Goal: Complete application form

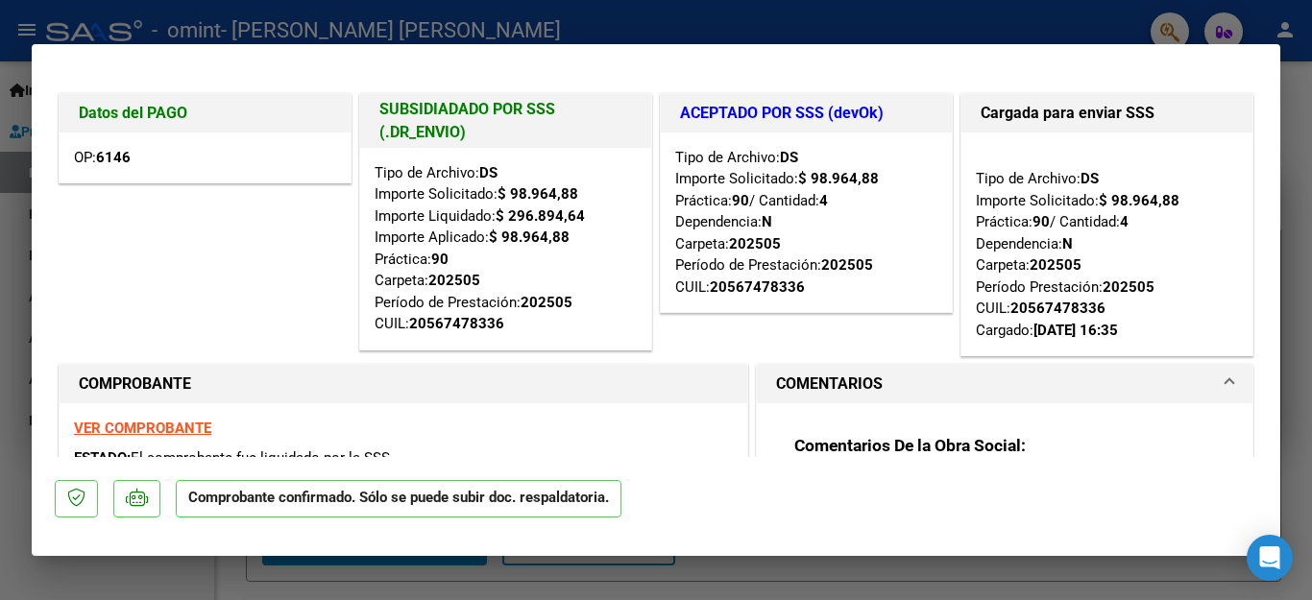
click at [835, 574] on div at bounding box center [656, 300] width 1312 height 600
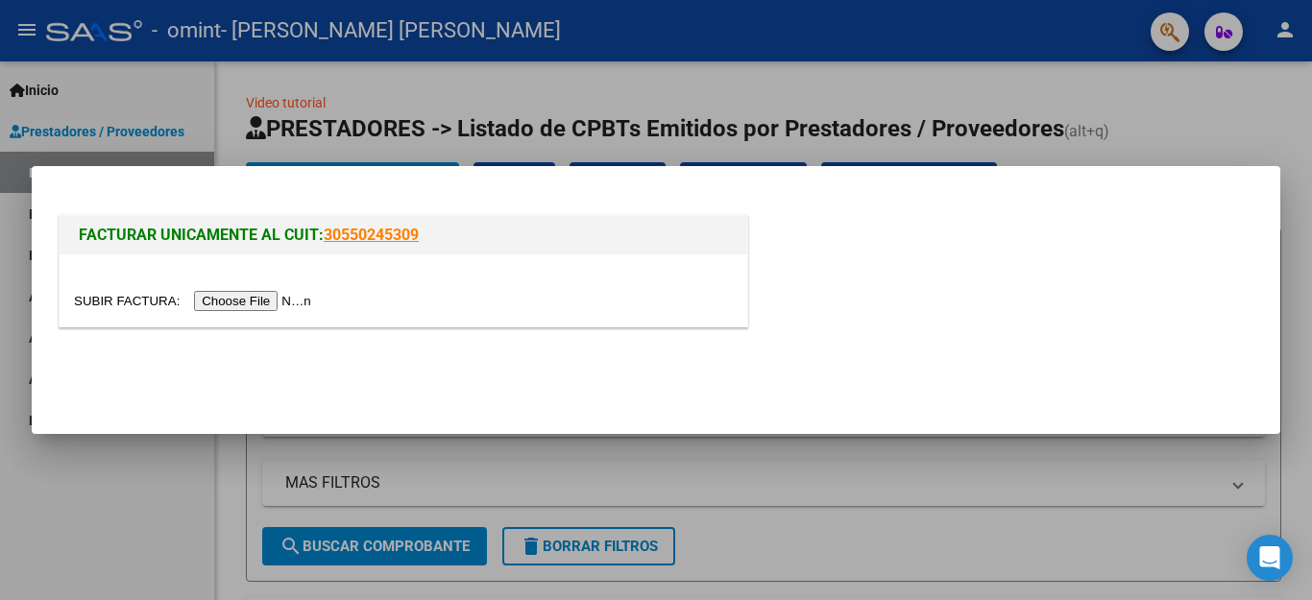
click at [255, 301] on input "file" at bounding box center [195, 301] width 243 height 20
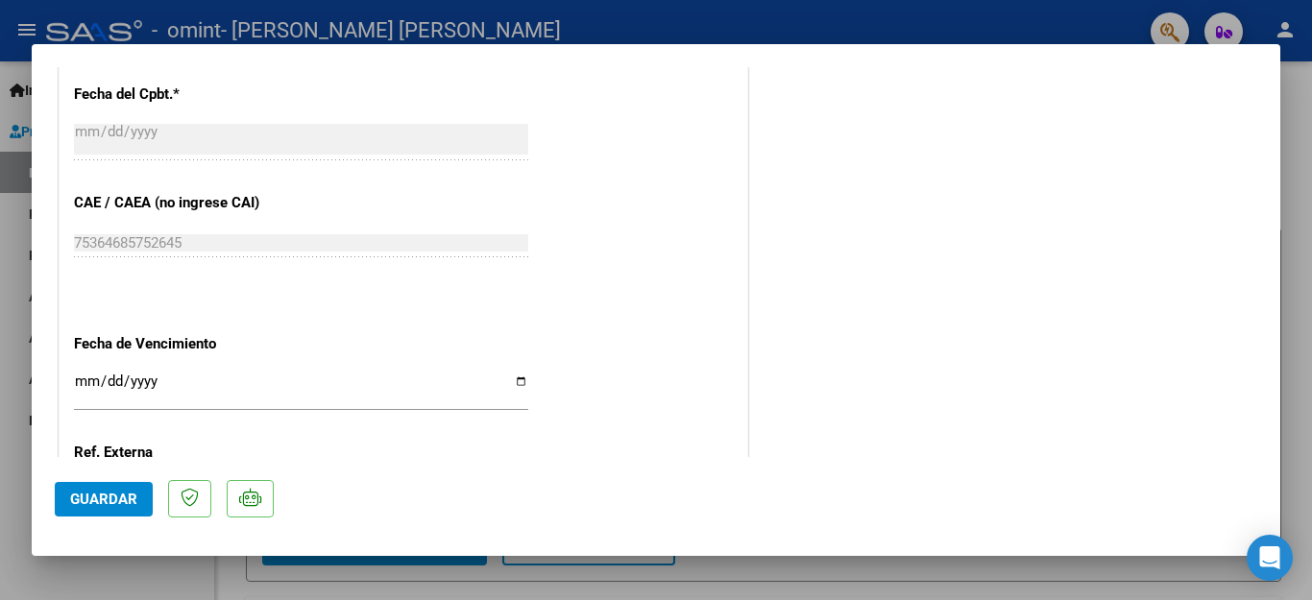
scroll to position [1056, 0]
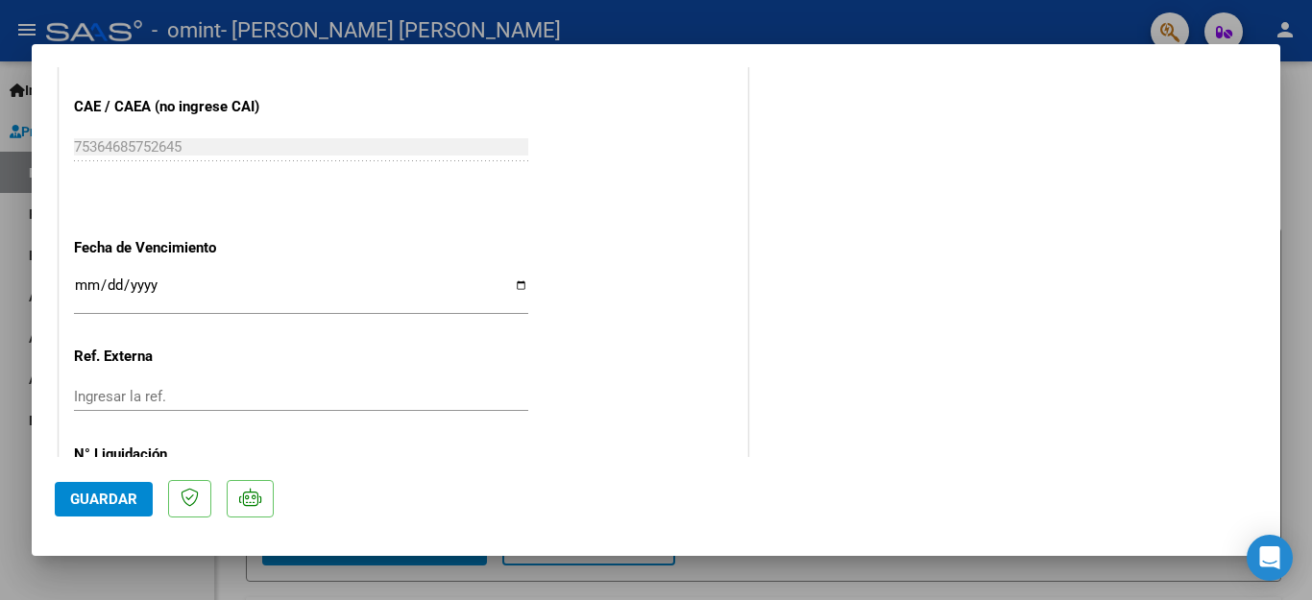
click at [85, 278] on input "Ingresar la fecha" at bounding box center [301, 293] width 454 height 31
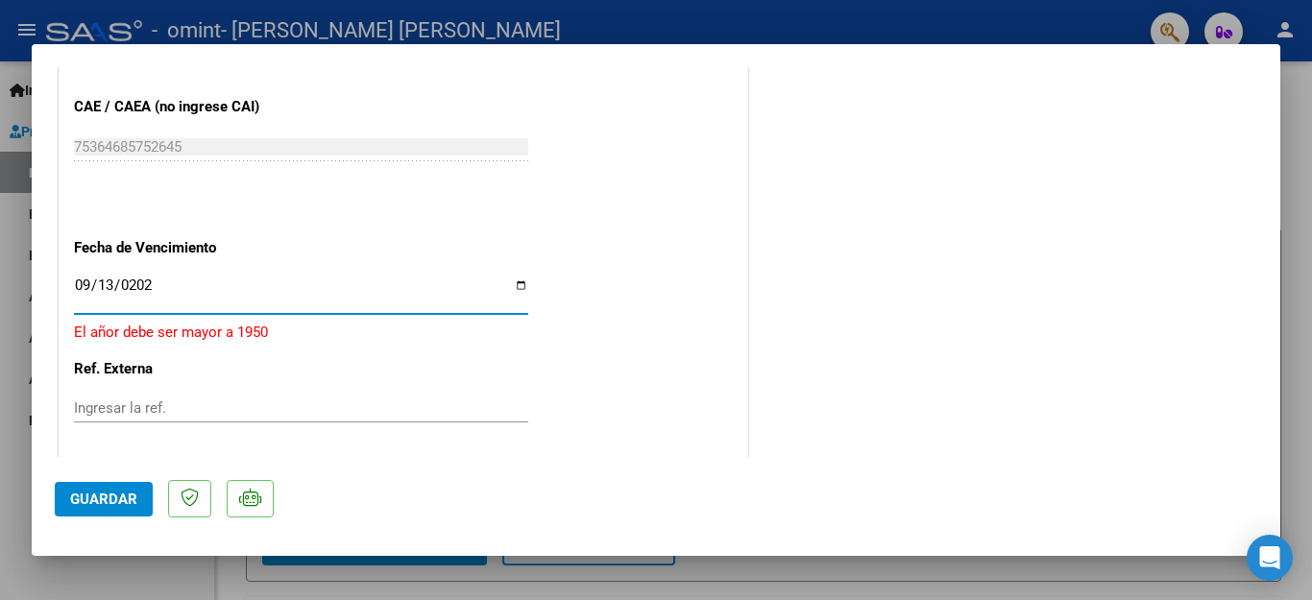
type input "[DATE]"
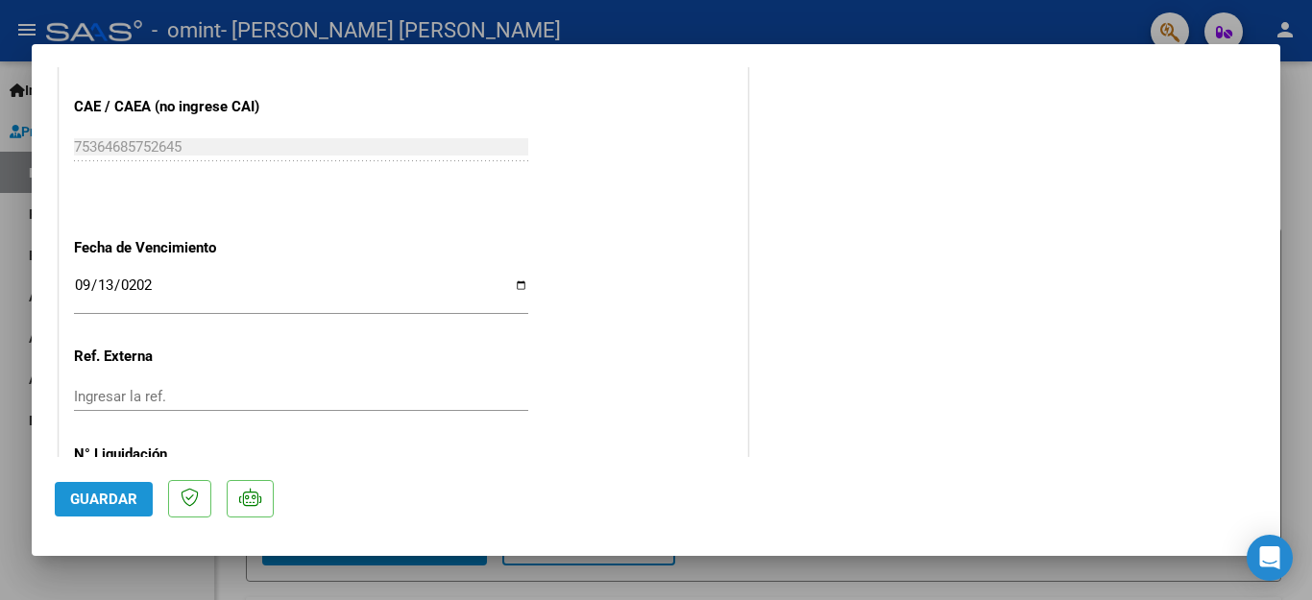
click at [122, 504] on span "Guardar" at bounding box center [103, 499] width 67 height 17
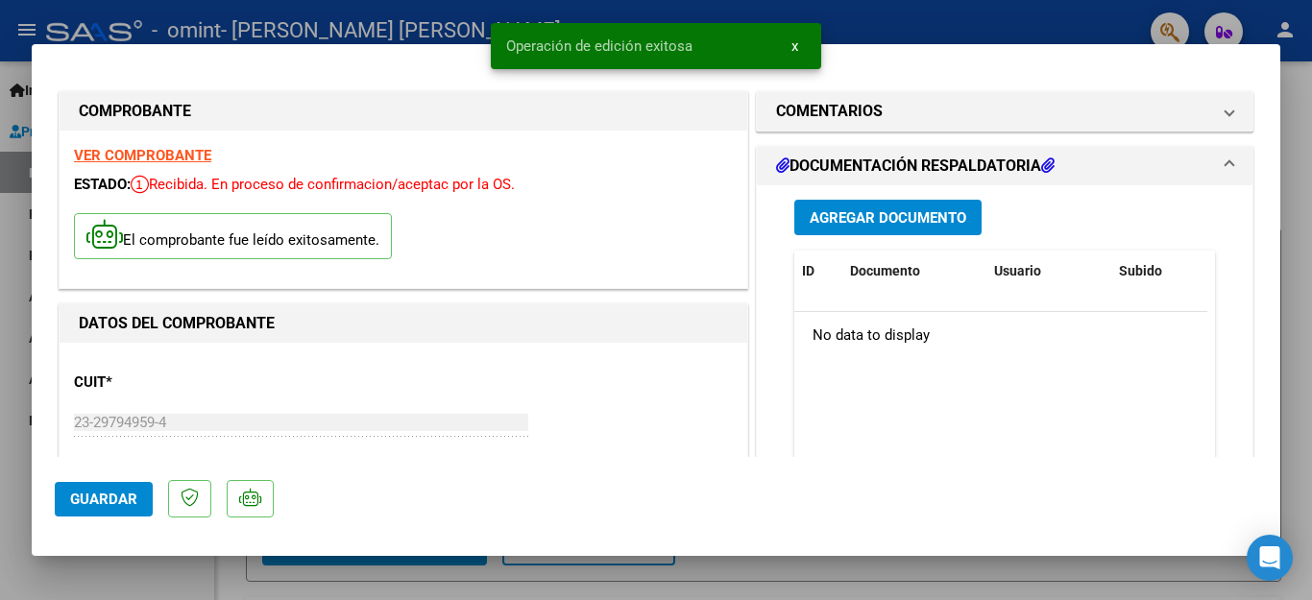
scroll to position [0, 0]
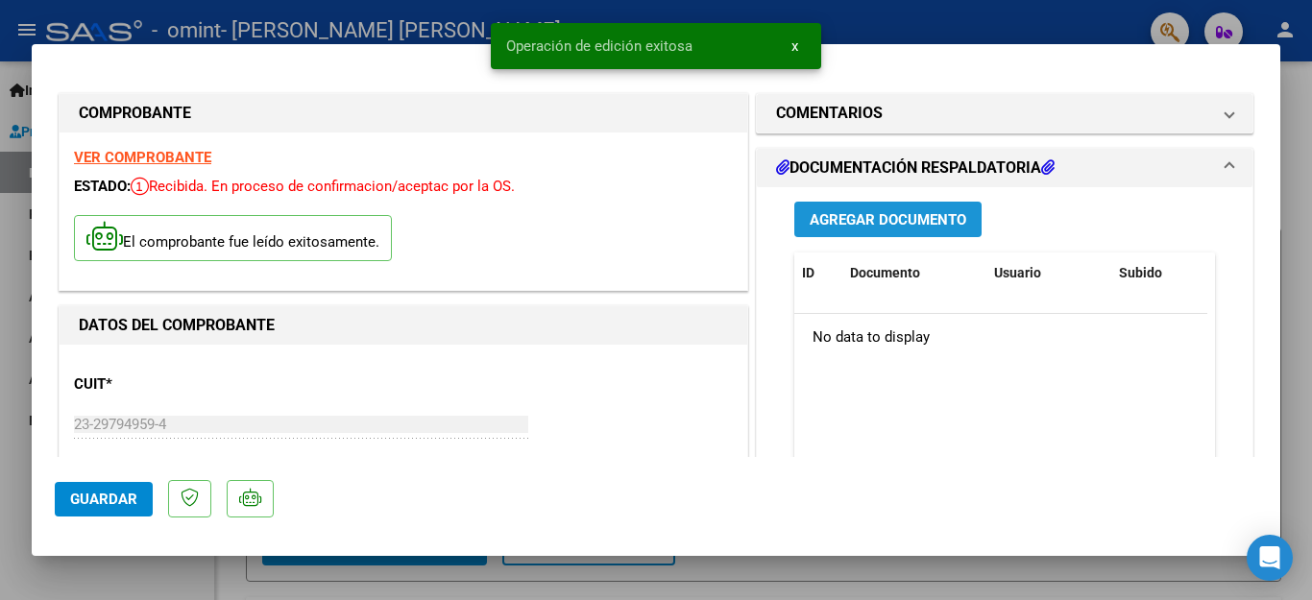
click at [926, 218] on span "Agregar Documento" at bounding box center [888, 219] width 157 height 17
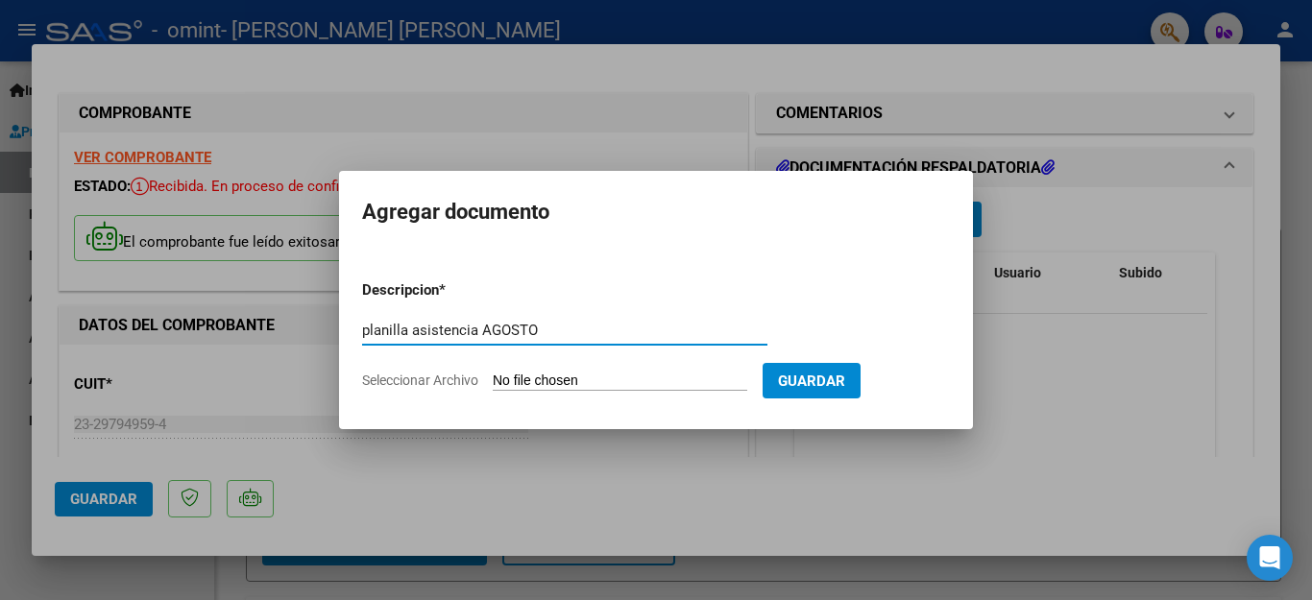
type input "planilla asistencia AGOSTO"
click at [650, 377] on input "Seleccionar Archivo" at bounding box center [620, 382] width 255 height 18
type input "C:\fakepath\asist [PERSON_NAME][DATE].pdf"
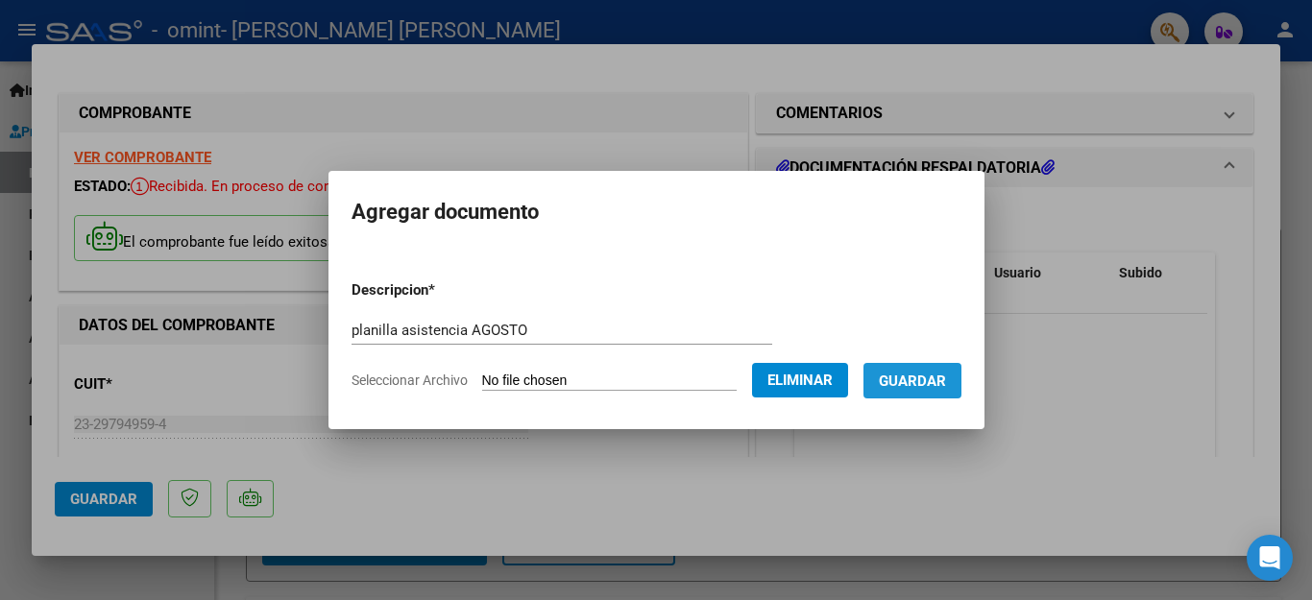
click at [932, 391] on button "Guardar" at bounding box center [912, 381] width 98 height 36
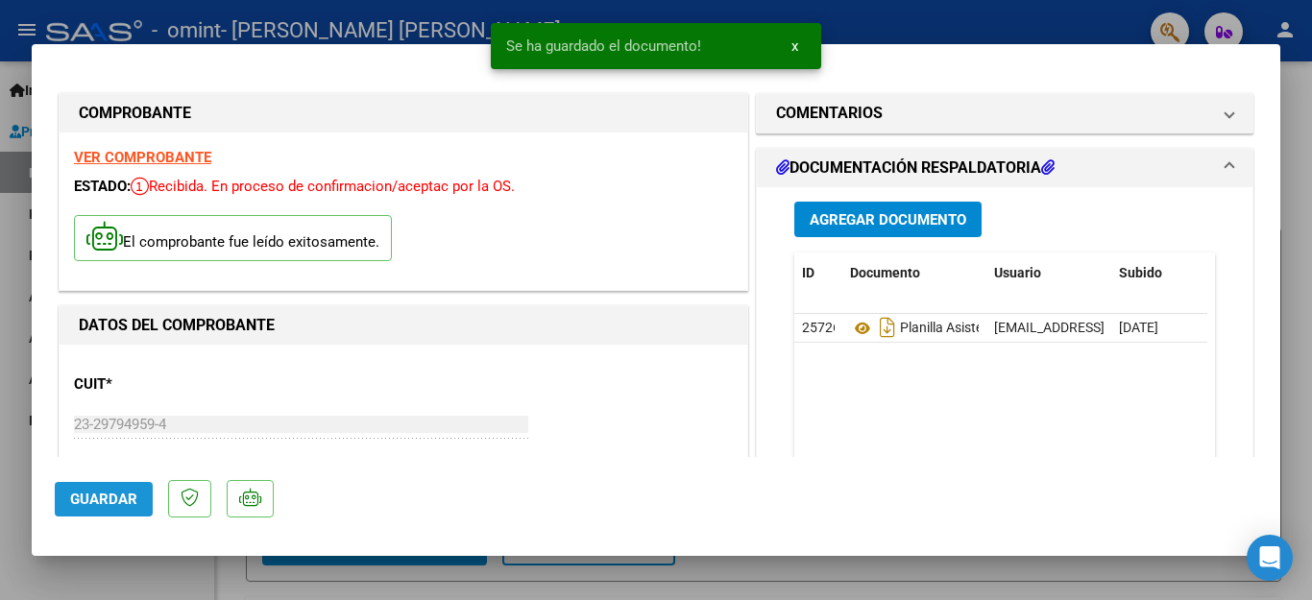
click at [96, 504] on span "Guardar" at bounding box center [103, 499] width 67 height 17
